Goal: Find specific page/section: Find specific page/section

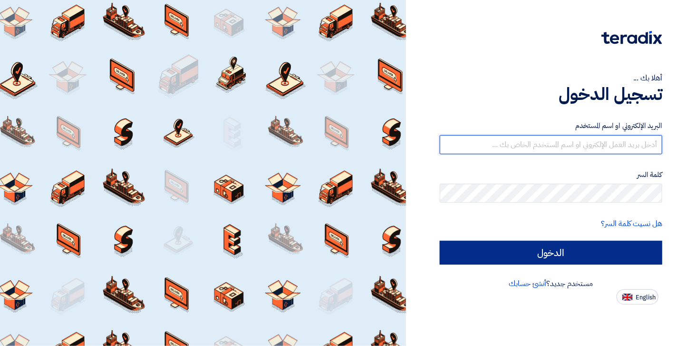
type input "[EMAIL_ADDRESS][DOMAIN_NAME]"
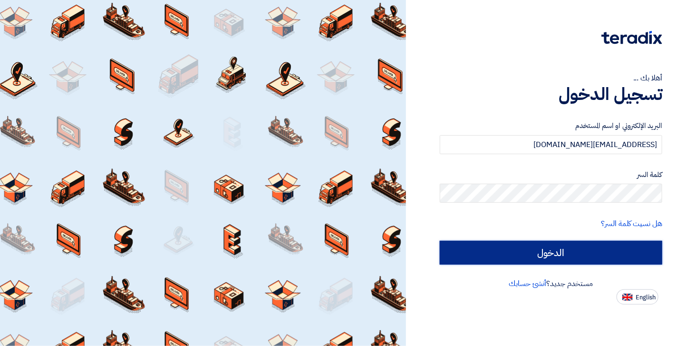
click at [541, 250] on input "الدخول" at bounding box center [551, 253] width 223 height 24
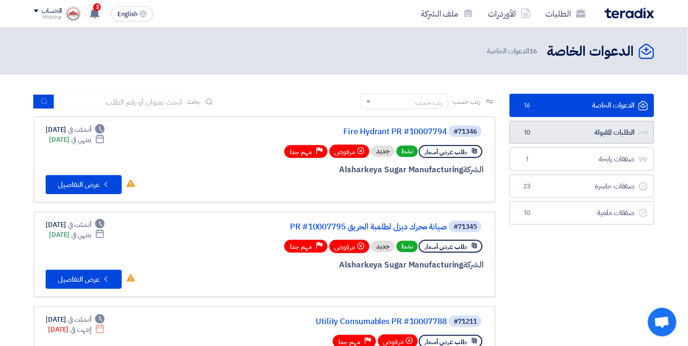
click at [587, 131] on link "الطلبات المقبولة الطلبات المقبولة 10" at bounding box center [582, 132] width 145 height 23
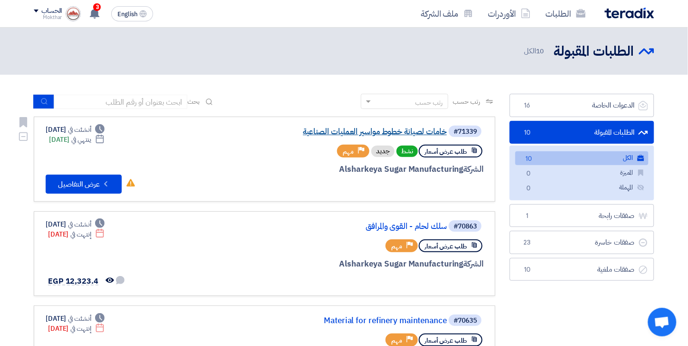
click at [424, 133] on link "خامات لصيانة خطوط مواسير العمليات الصناعية" at bounding box center [352, 131] width 190 height 9
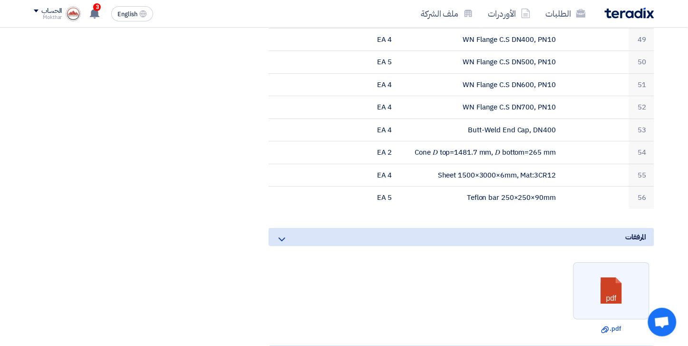
scroll to position [1532, 0]
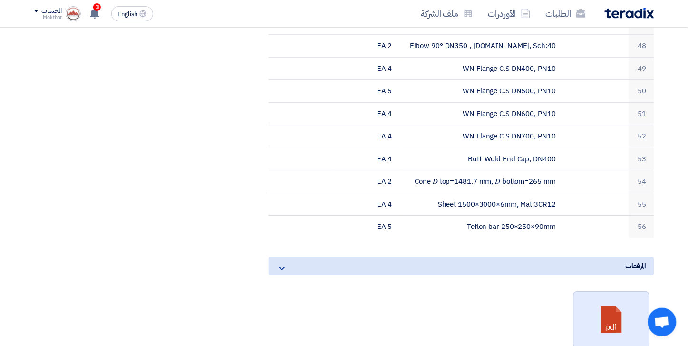
click at [641, 292] on link at bounding box center [612, 320] width 76 height 57
